Goal: Task Accomplishment & Management: Manage account settings

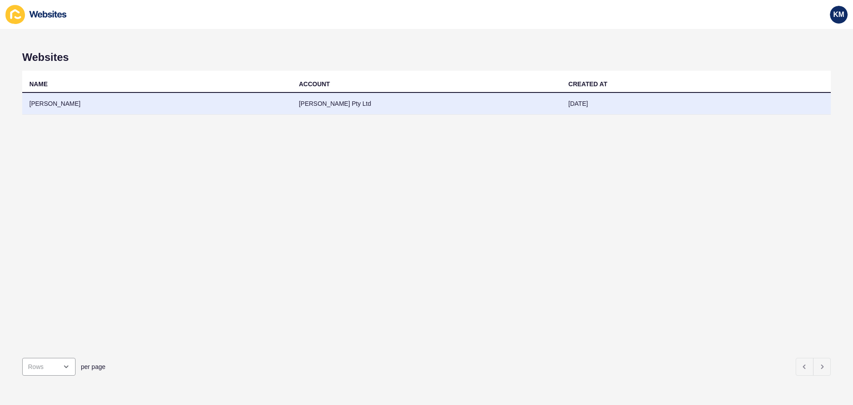
click at [73, 103] on td "[PERSON_NAME]" at bounding box center [157, 104] width 270 height 22
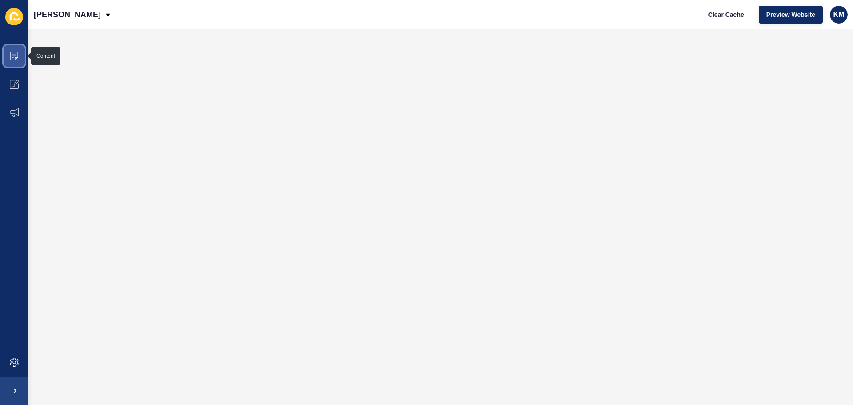
click at [12, 56] on icon at bounding box center [14, 56] width 9 height 9
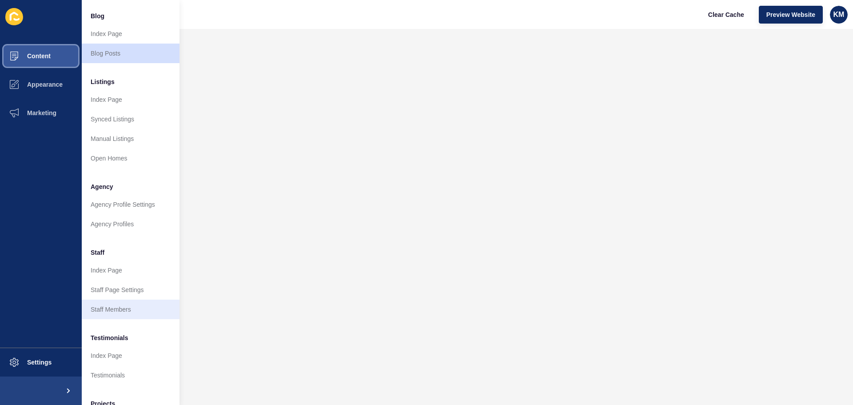
scroll to position [123, 0]
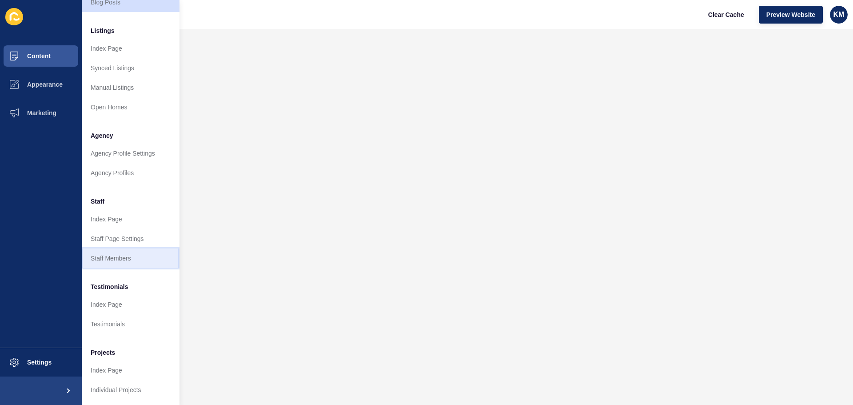
click at [120, 251] on link "Staff Members" at bounding box center [131, 258] width 98 height 20
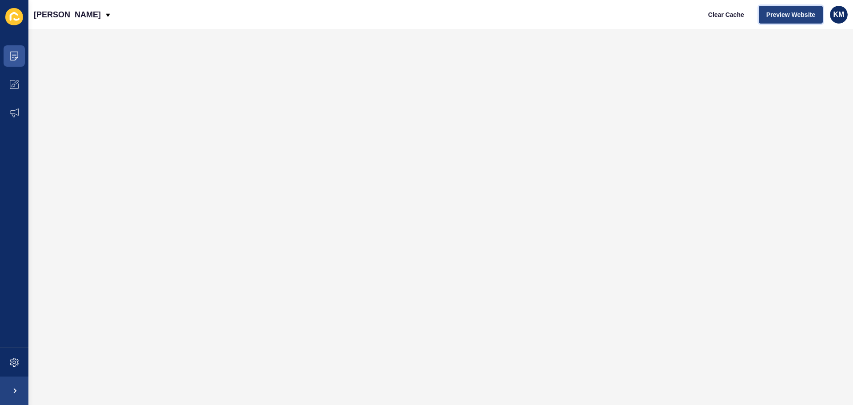
click at [800, 13] on span "Preview Website" at bounding box center [791, 14] width 49 height 9
click at [13, 52] on icon at bounding box center [14, 56] width 8 height 9
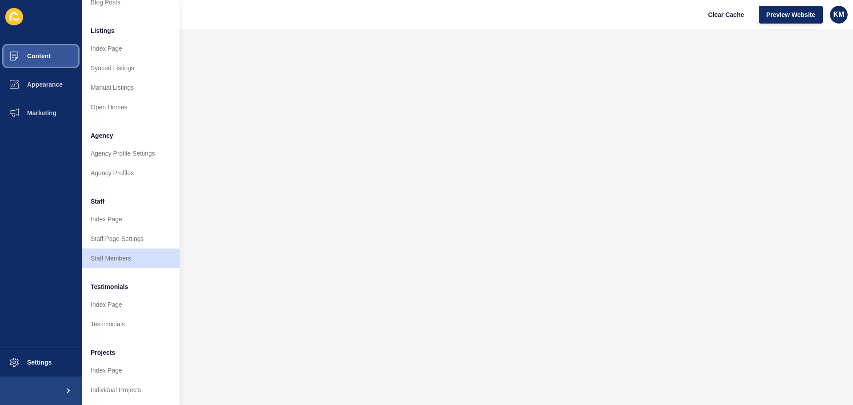
scroll to position [123, 0]
click at [113, 249] on link "Staff Members" at bounding box center [131, 258] width 98 height 20
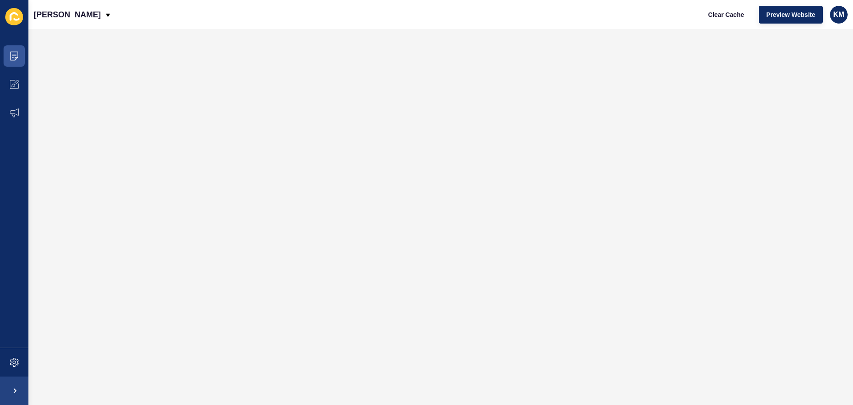
scroll to position [0, 0]
click at [782, 17] on span "Preview Website" at bounding box center [791, 14] width 49 height 9
click at [14, 49] on span at bounding box center [14, 56] width 28 height 28
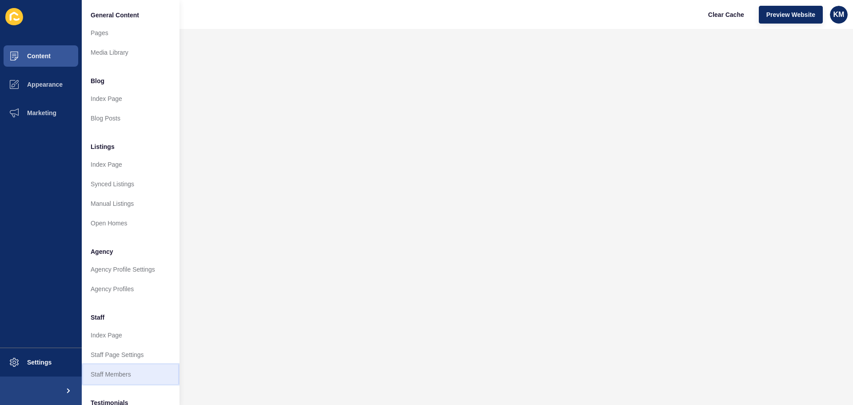
click at [112, 378] on link "Staff Members" at bounding box center [131, 374] width 98 height 20
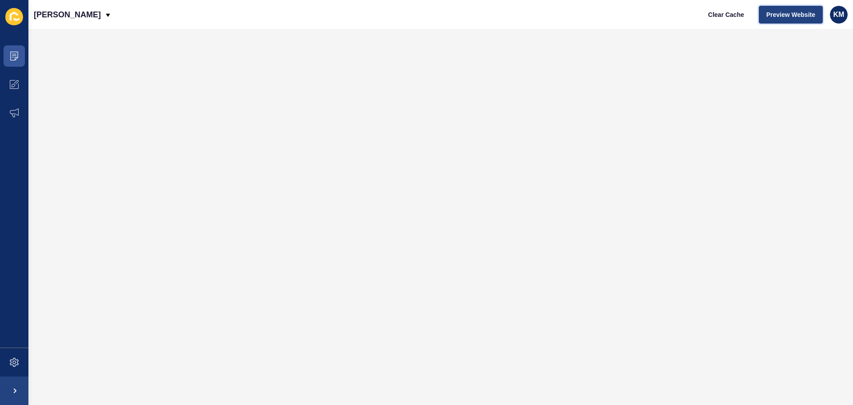
click at [805, 13] on span "Preview Website" at bounding box center [791, 14] width 49 height 9
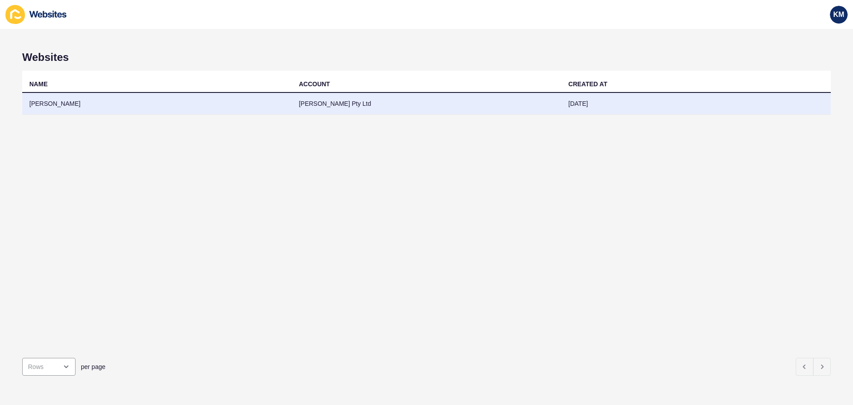
click at [61, 103] on td "[PERSON_NAME]" at bounding box center [157, 104] width 270 height 22
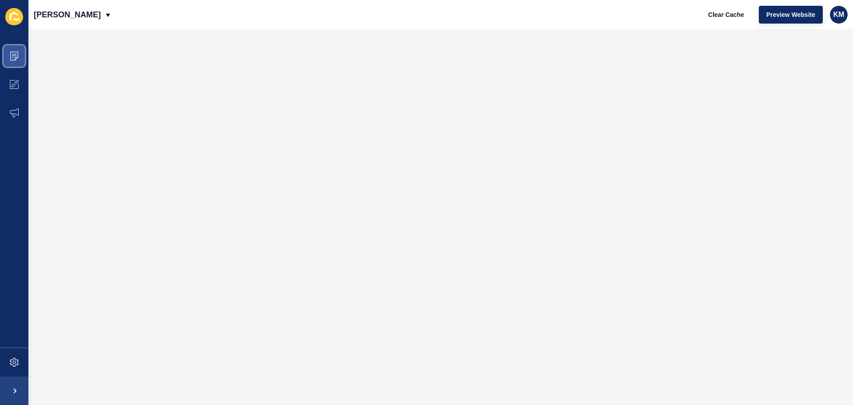
click at [13, 60] on icon at bounding box center [14, 56] width 8 height 9
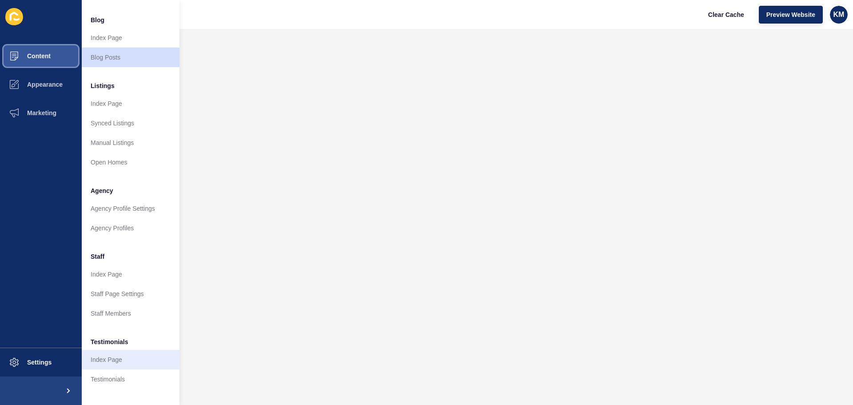
scroll to position [123, 0]
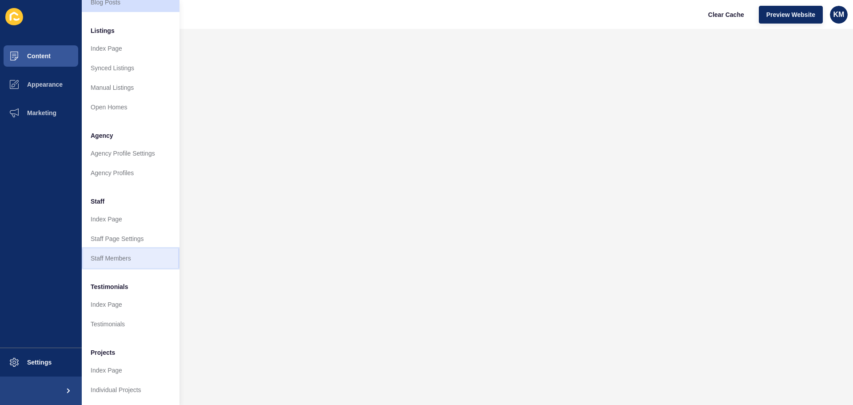
click at [119, 256] on link "Staff Members" at bounding box center [131, 258] width 98 height 20
